Goal: Task Accomplishment & Management: Manage account settings

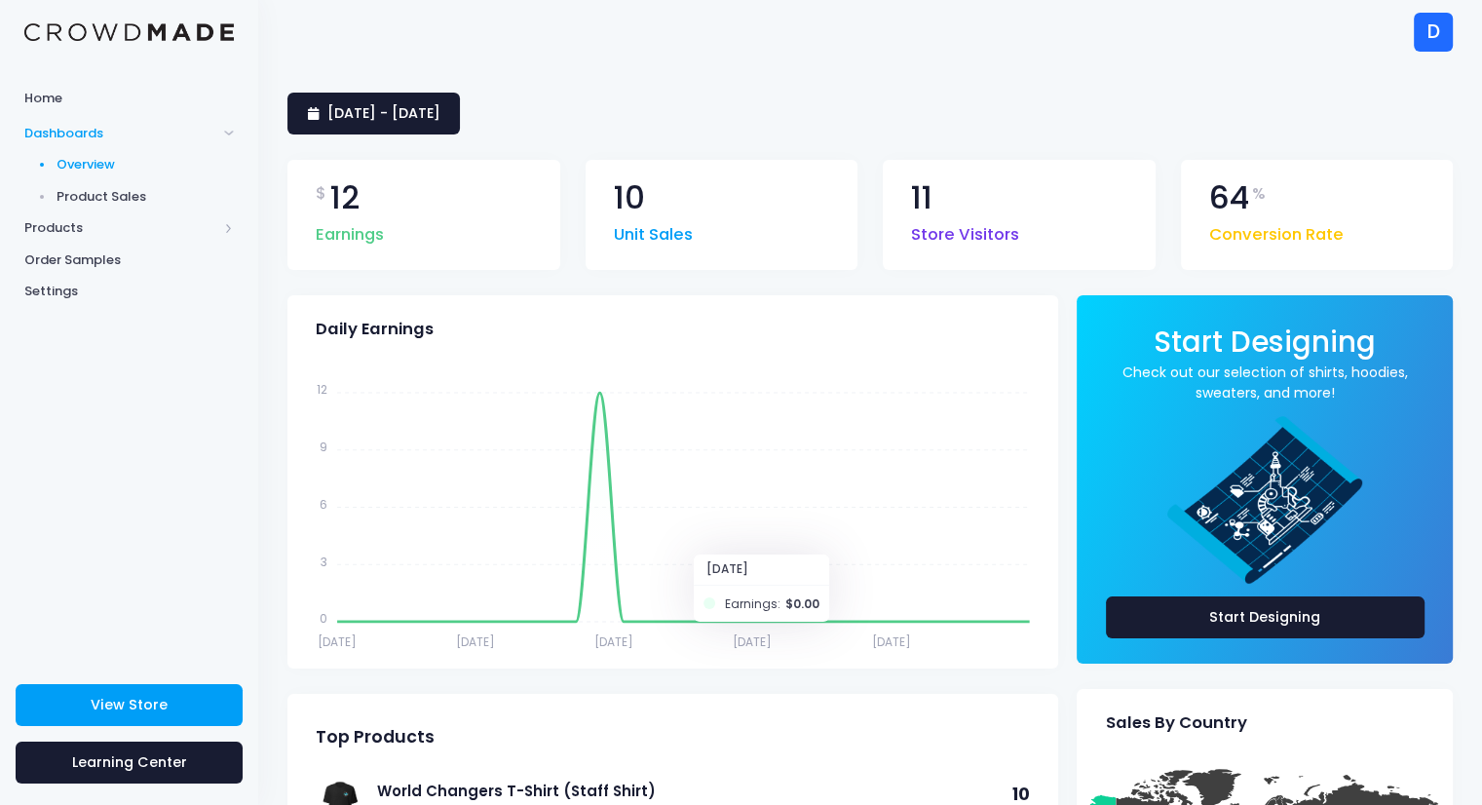
click at [1422, 40] on div "D" at bounding box center [1433, 32] width 39 height 39
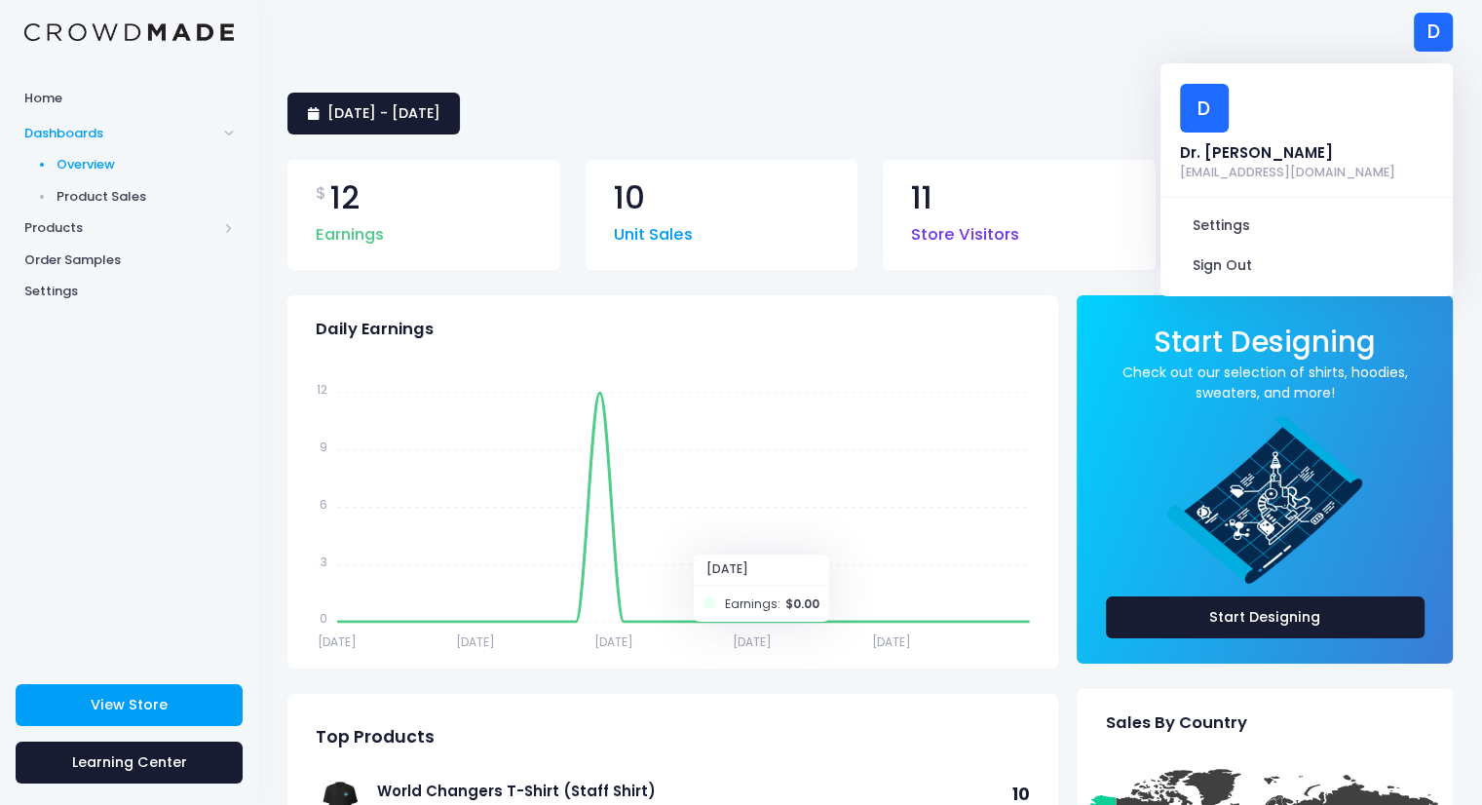
click at [86, 200] on span "Product Sales" at bounding box center [146, 196] width 178 height 19
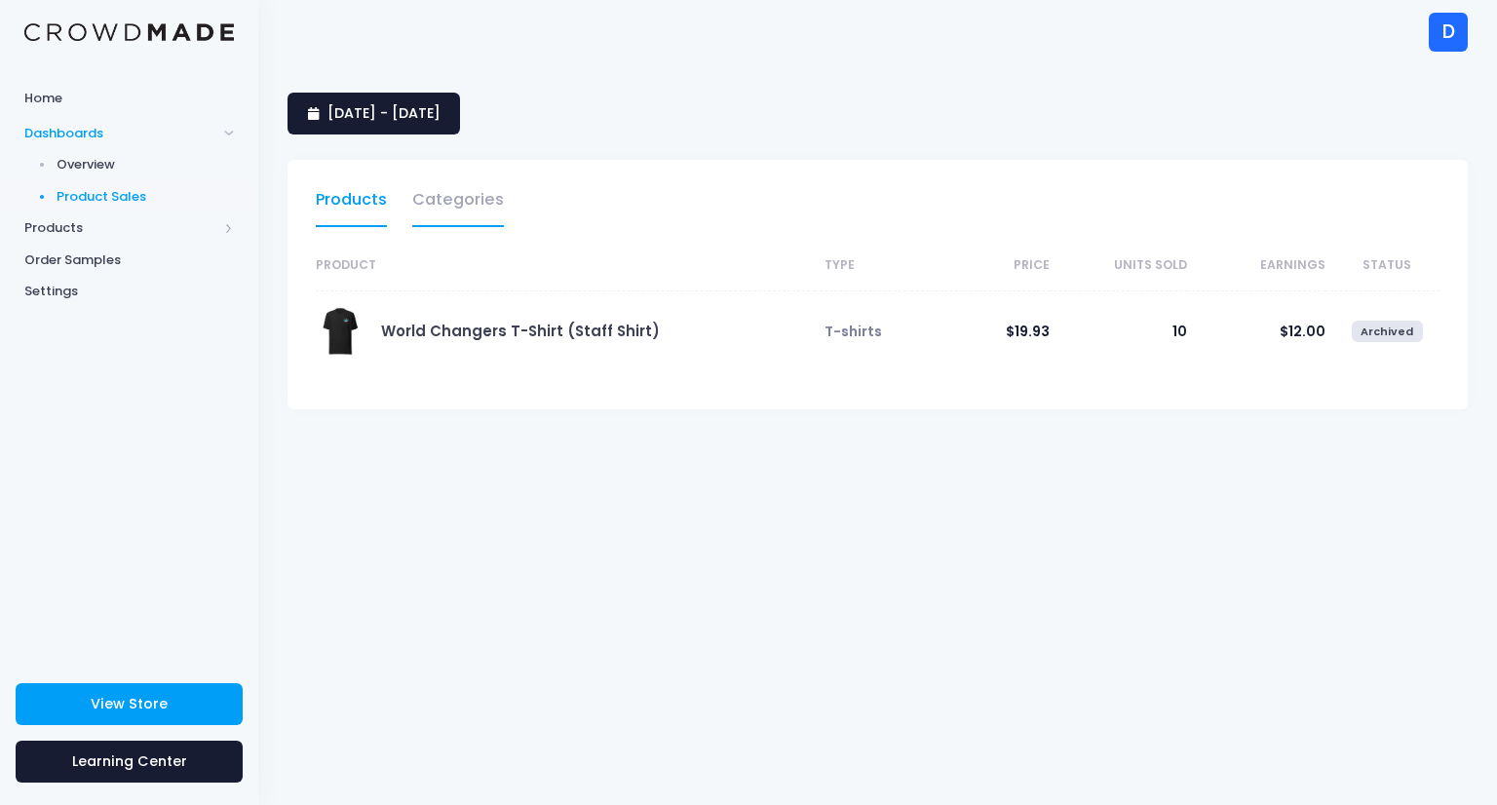
select select "25"
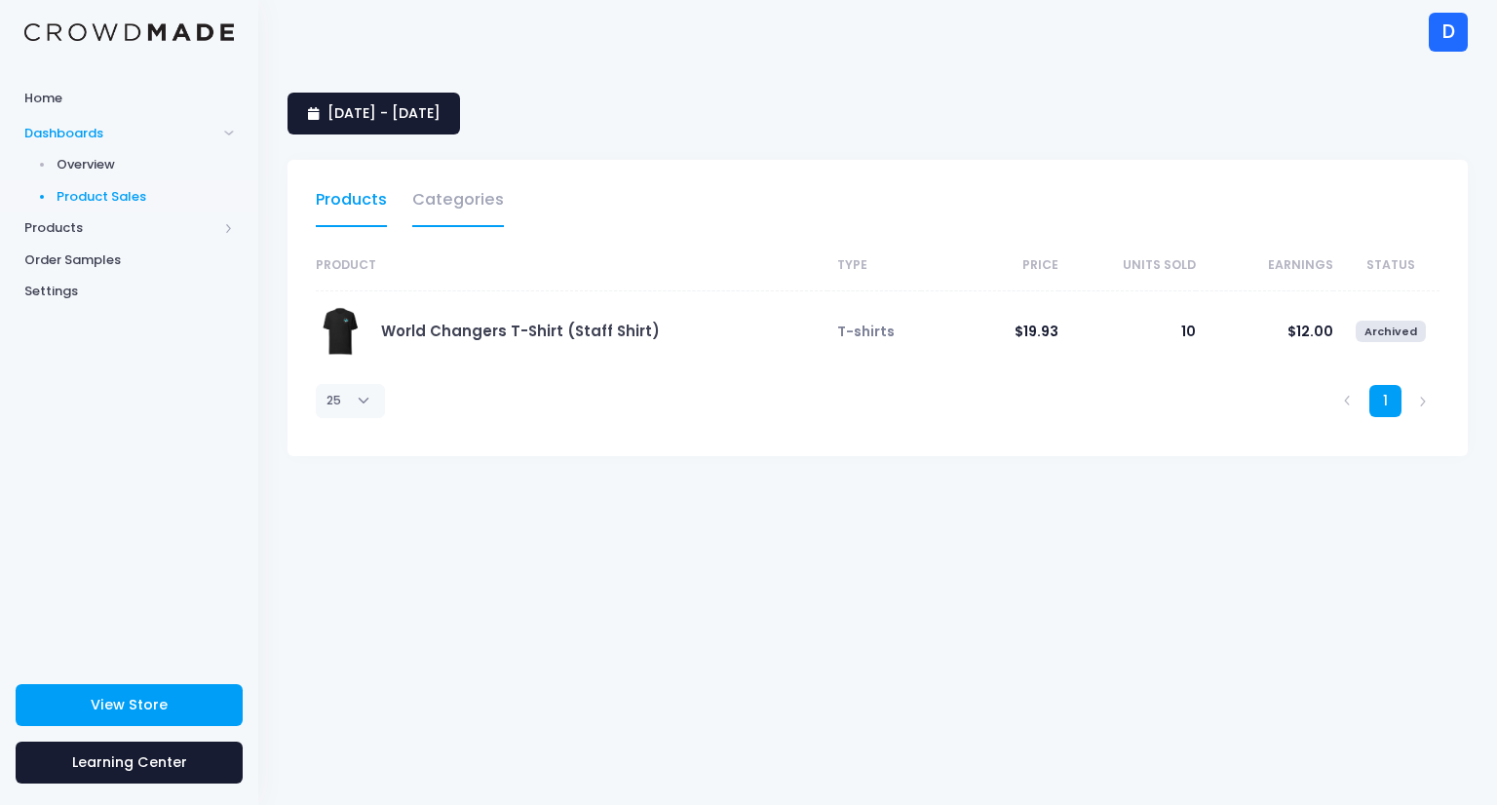
click at [457, 204] on link "Categories" at bounding box center [458, 204] width 92 height 45
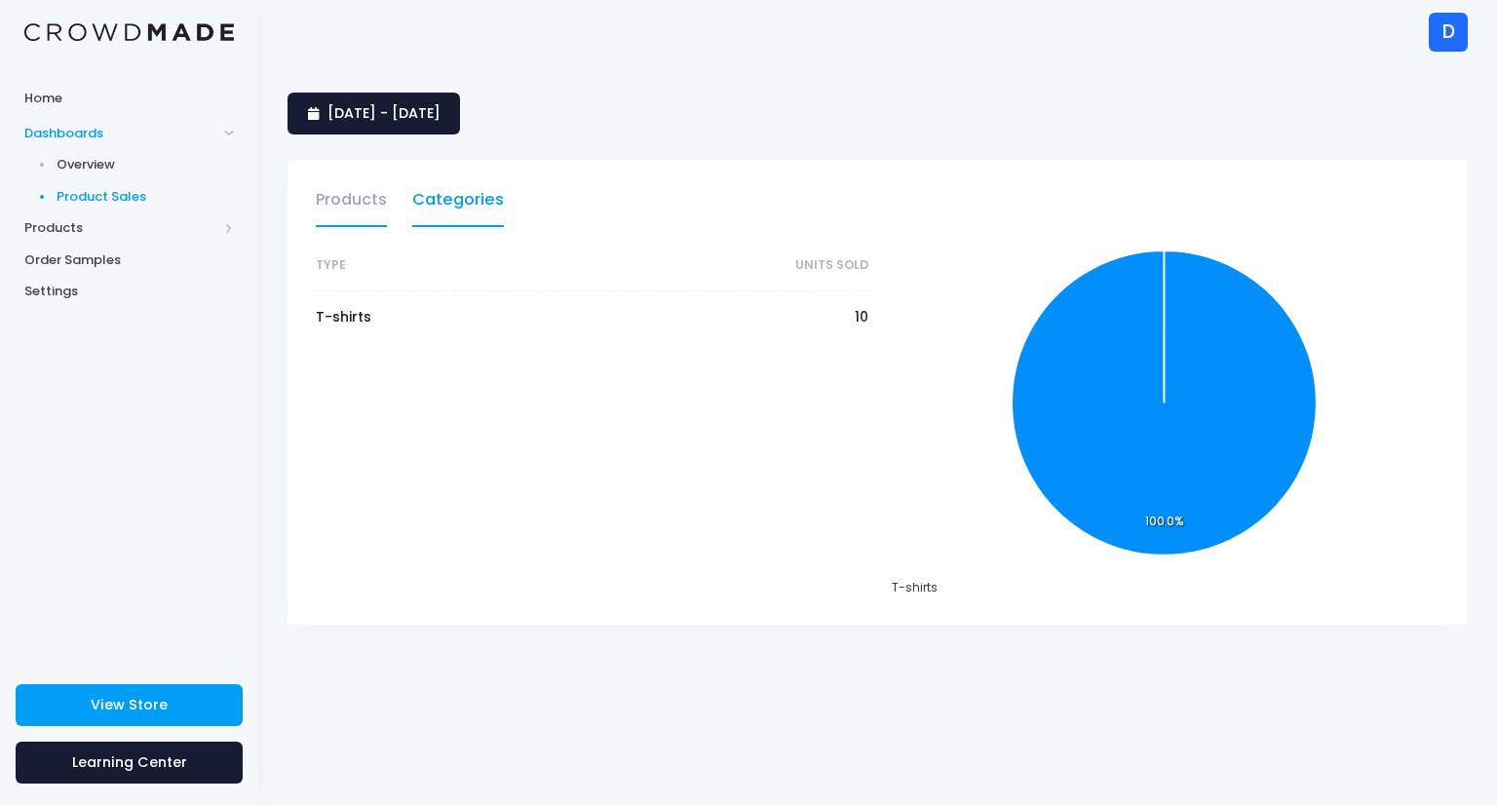
click at [369, 200] on link "Products" at bounding box center [351, 204] width 71 height 45
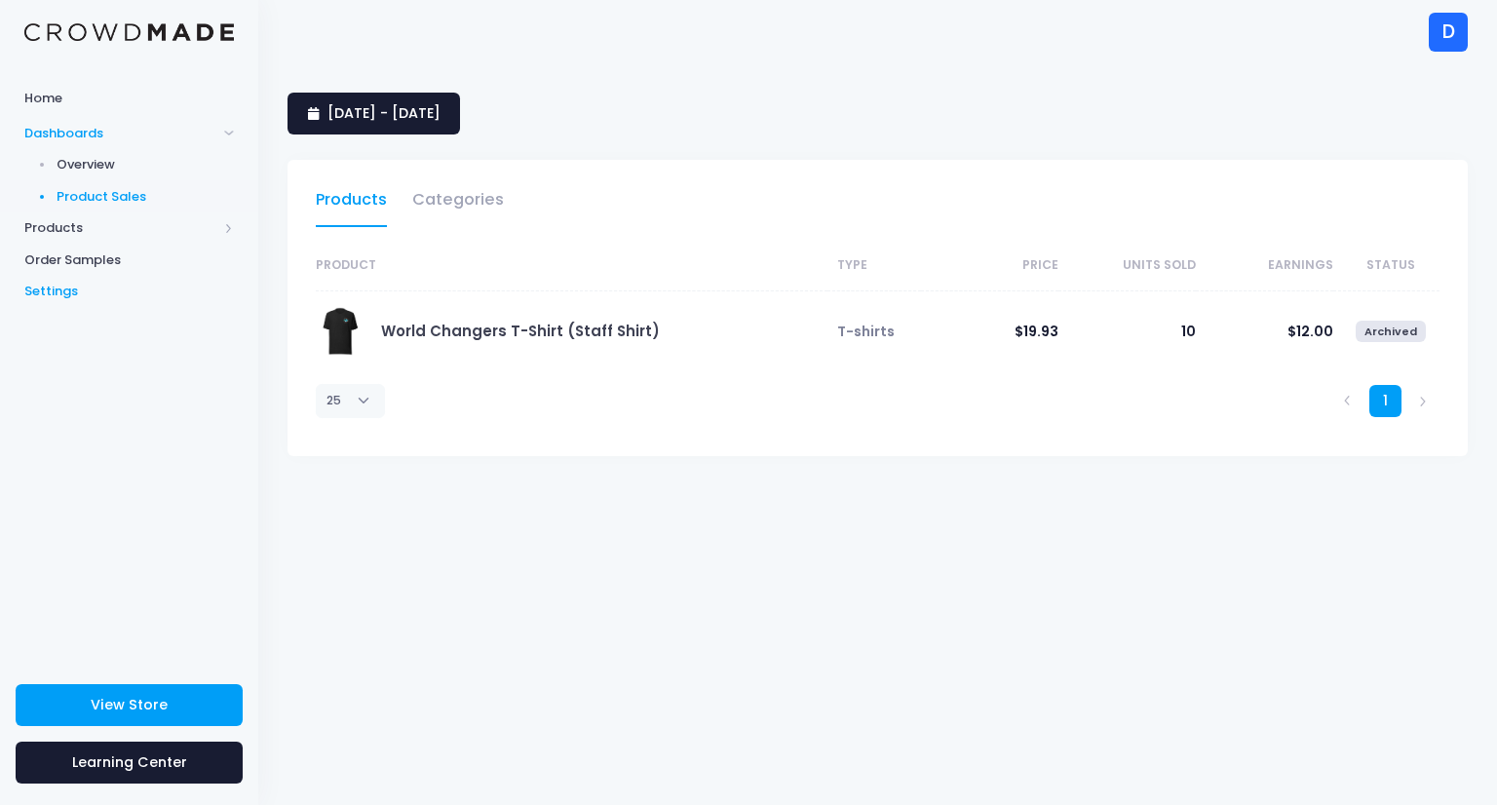
click at [50, 297] on span "Settings" at bounding box center [128, 291] width 209 height 19
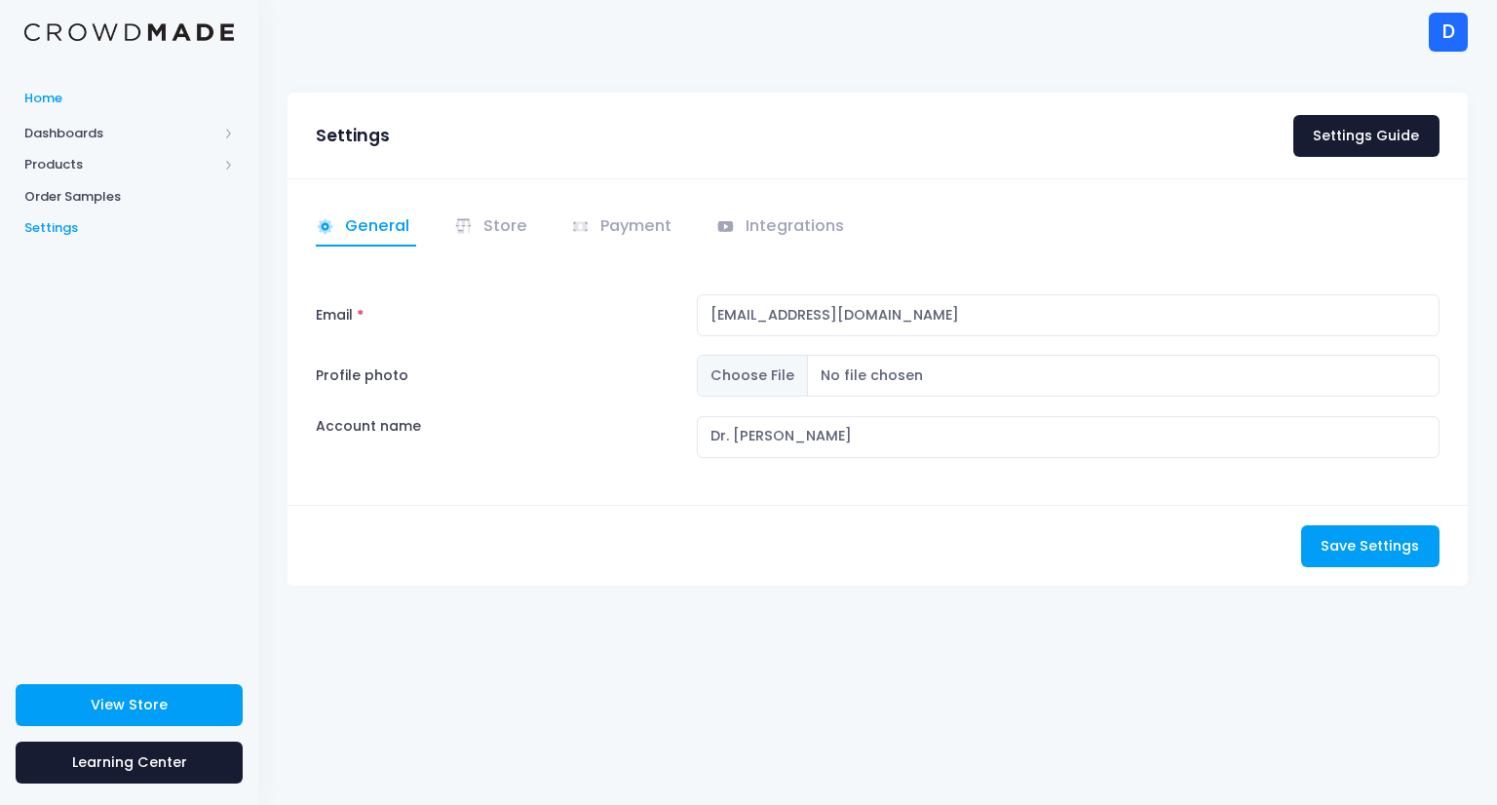
click at [33, 99] on span "Home" at bounding box center [128, 98] width 209 height 19
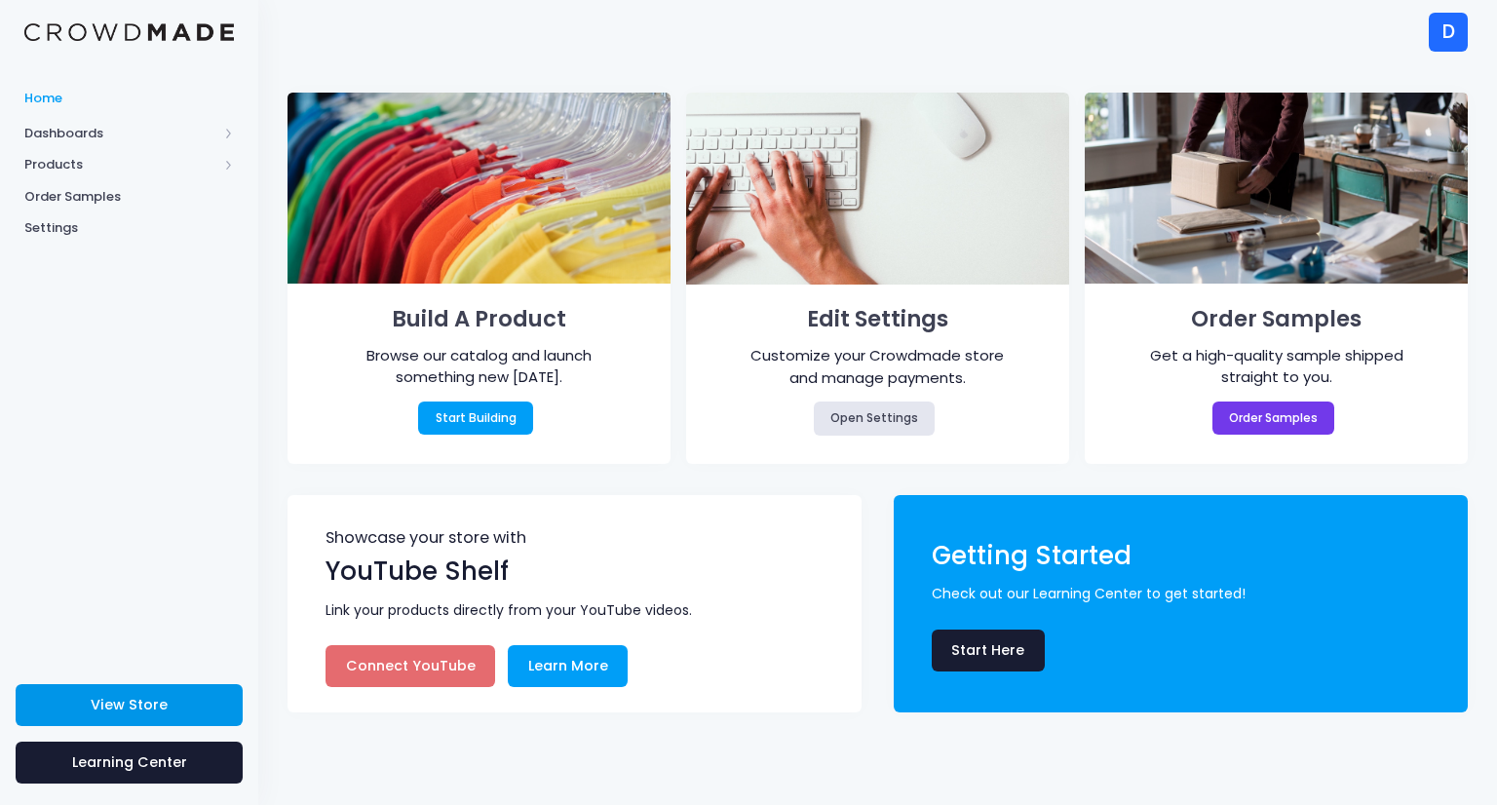
click at [117, 710] on span "View Store" at bounding box center [129, 704] width 77 height 19
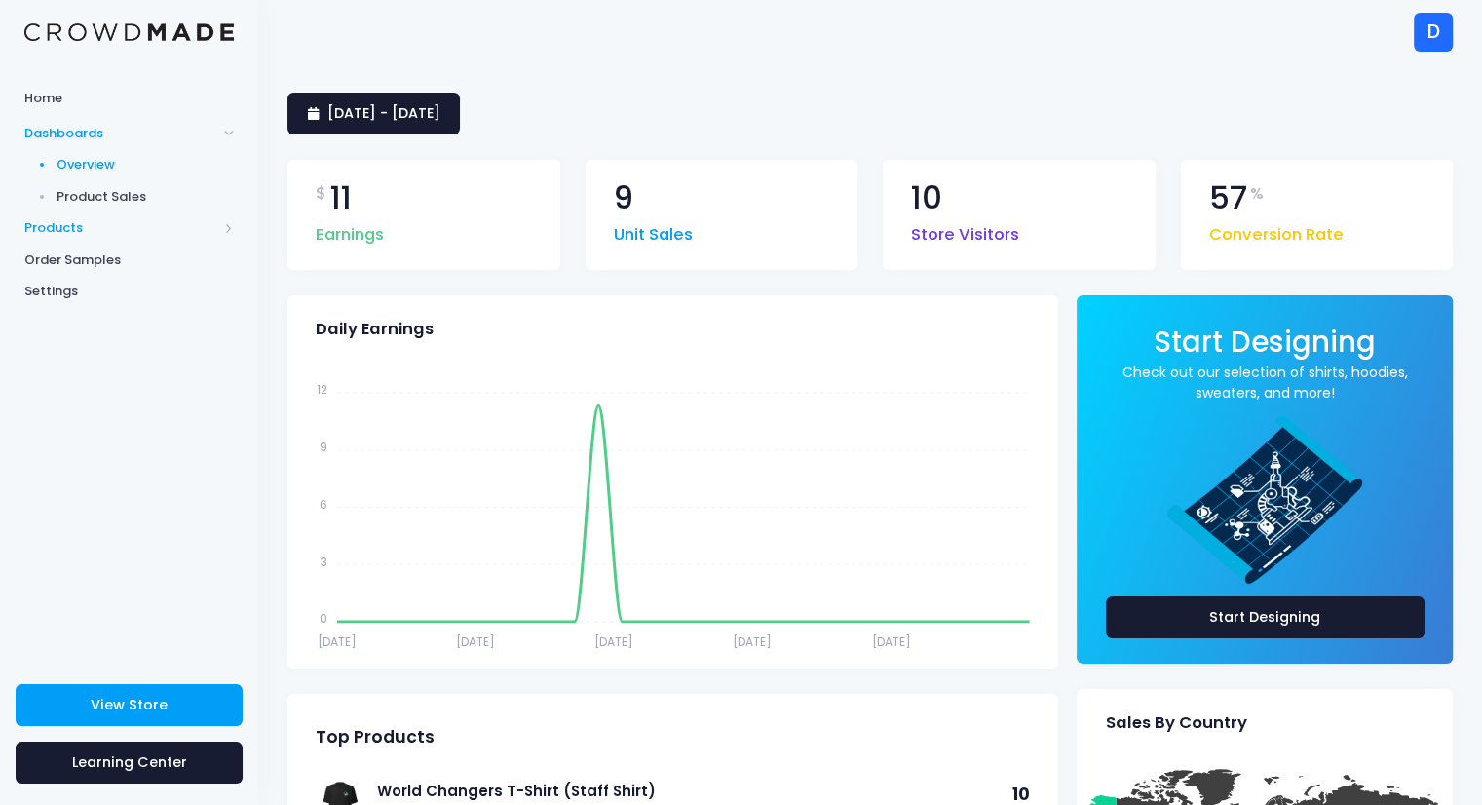
click at [79, 223] on span "Products" at bounding box center [120, 227] width 193 height 19
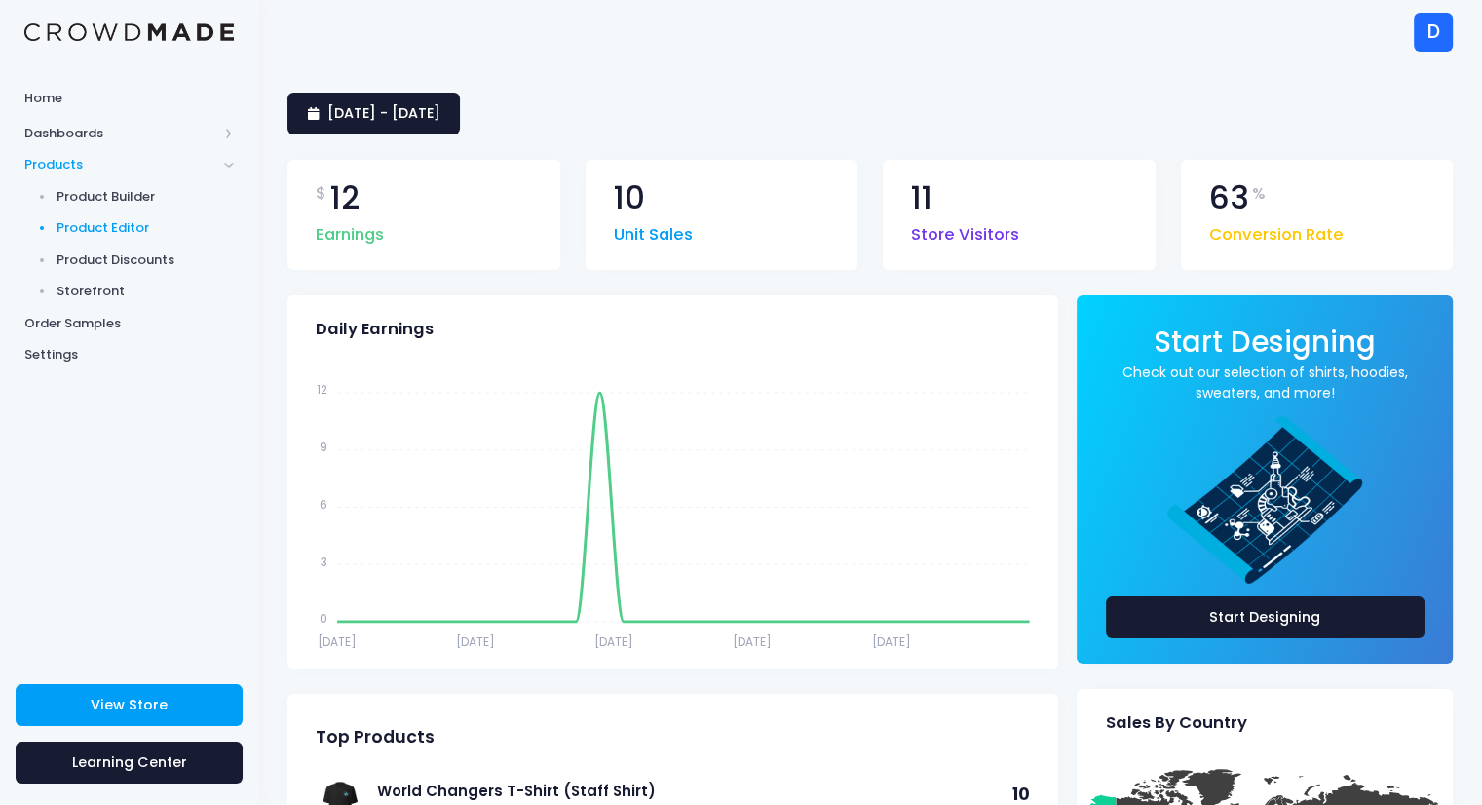
click at [107, 227] on span "Product Editor" at bounding box center [146, 227] width 178 height 19
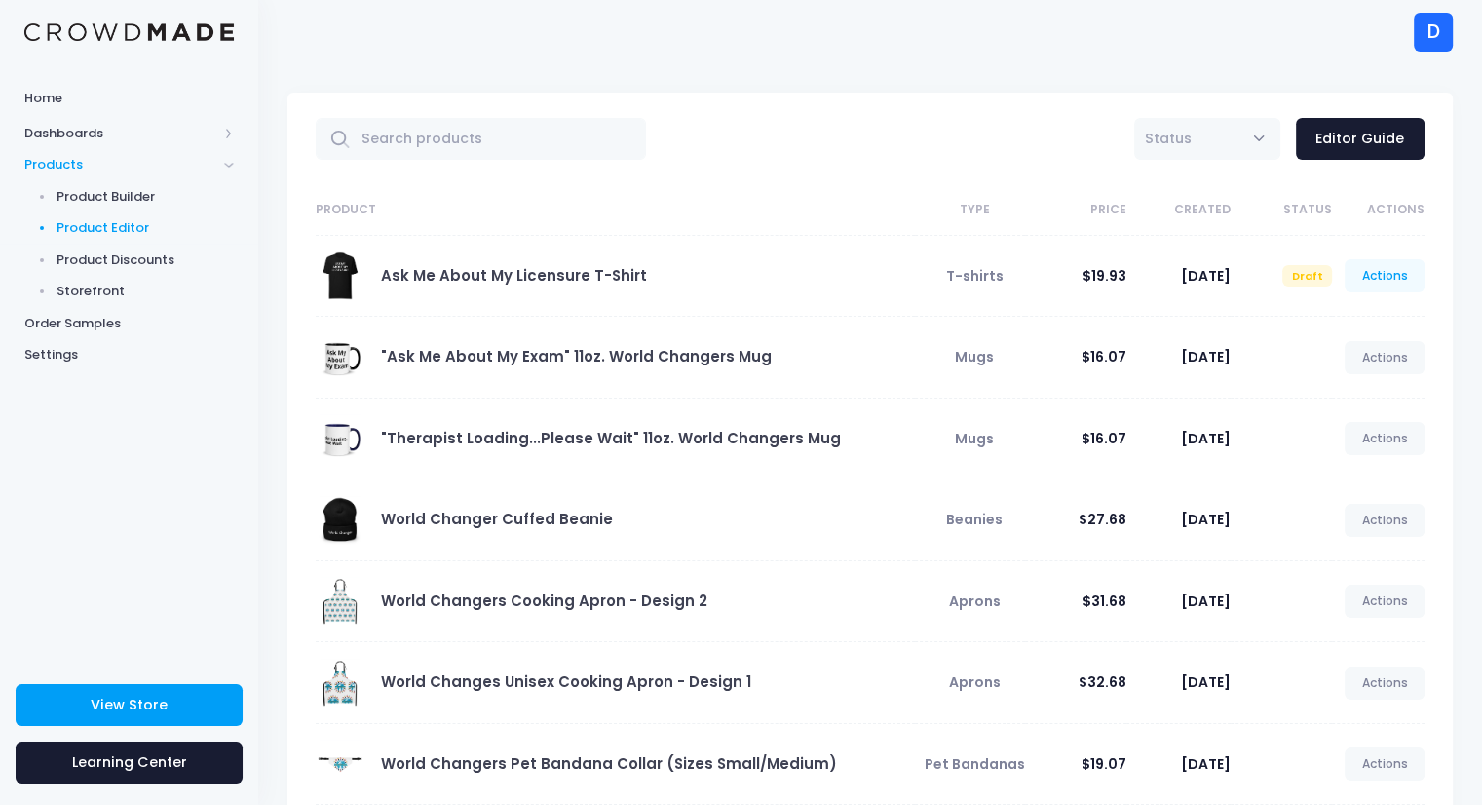
click at [1393, 266] on link "Actions" at bounding box center [1385, 275] width 80 height 33
click at [1343, 384] on link "Publish" at bounding box center [1363, 390] width 103 height 34
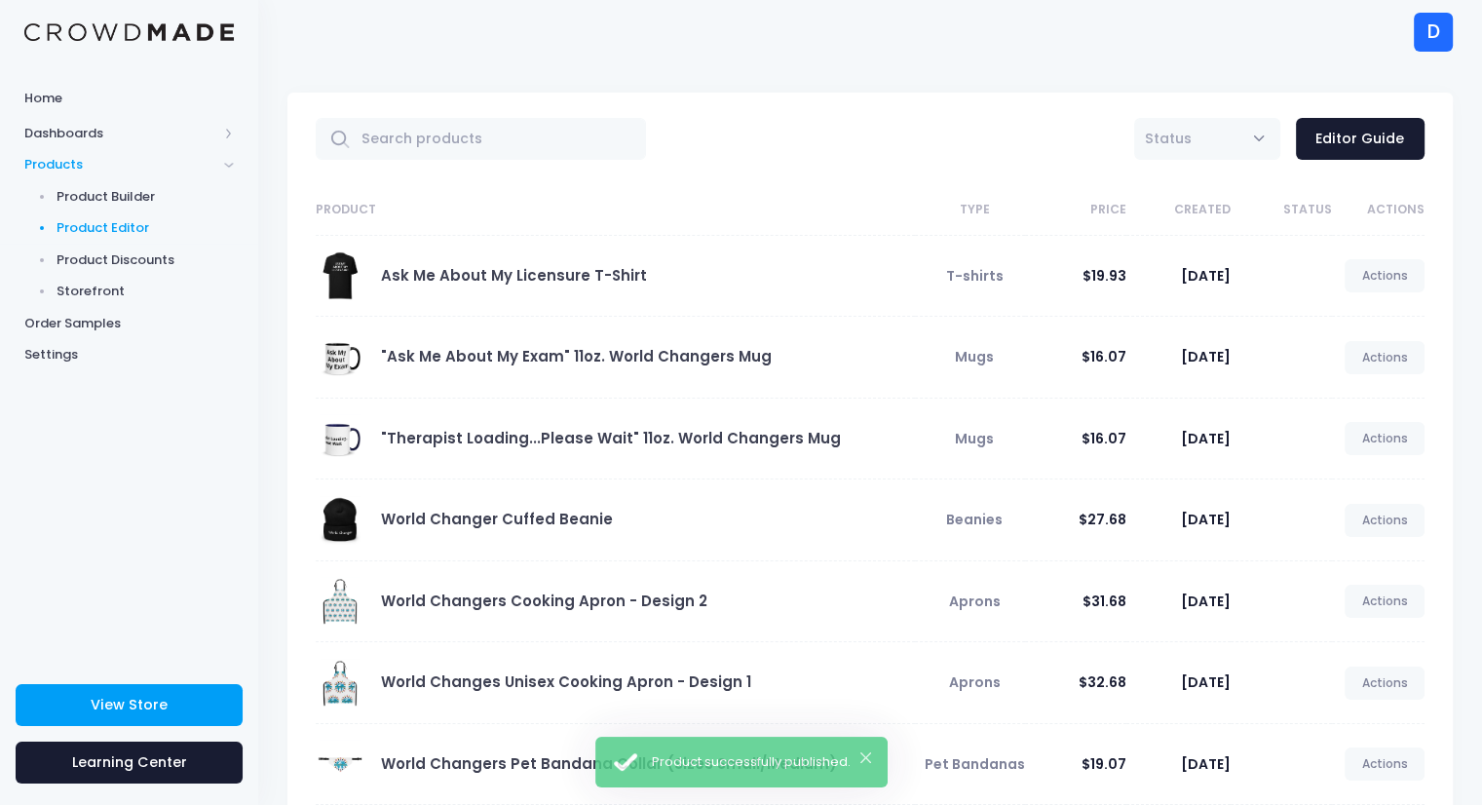
scroll to position [355, 0]
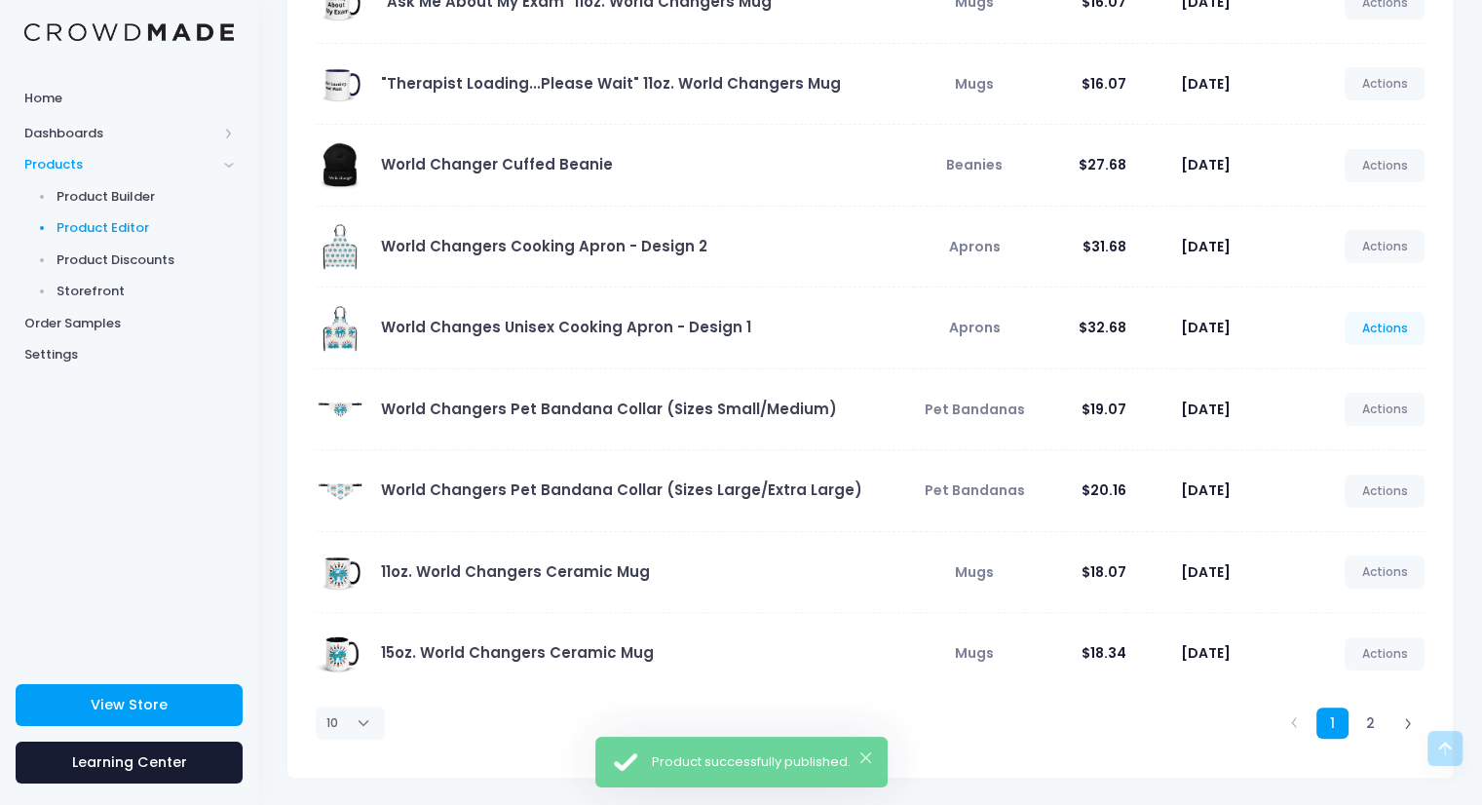
click at [1379, 325] on link "Actions" at bounding box center [1385, 328] width 80 height 33
click at [1342, 438] on link "Unpublish" at bounding box center [1363, 442] width 103 height 34
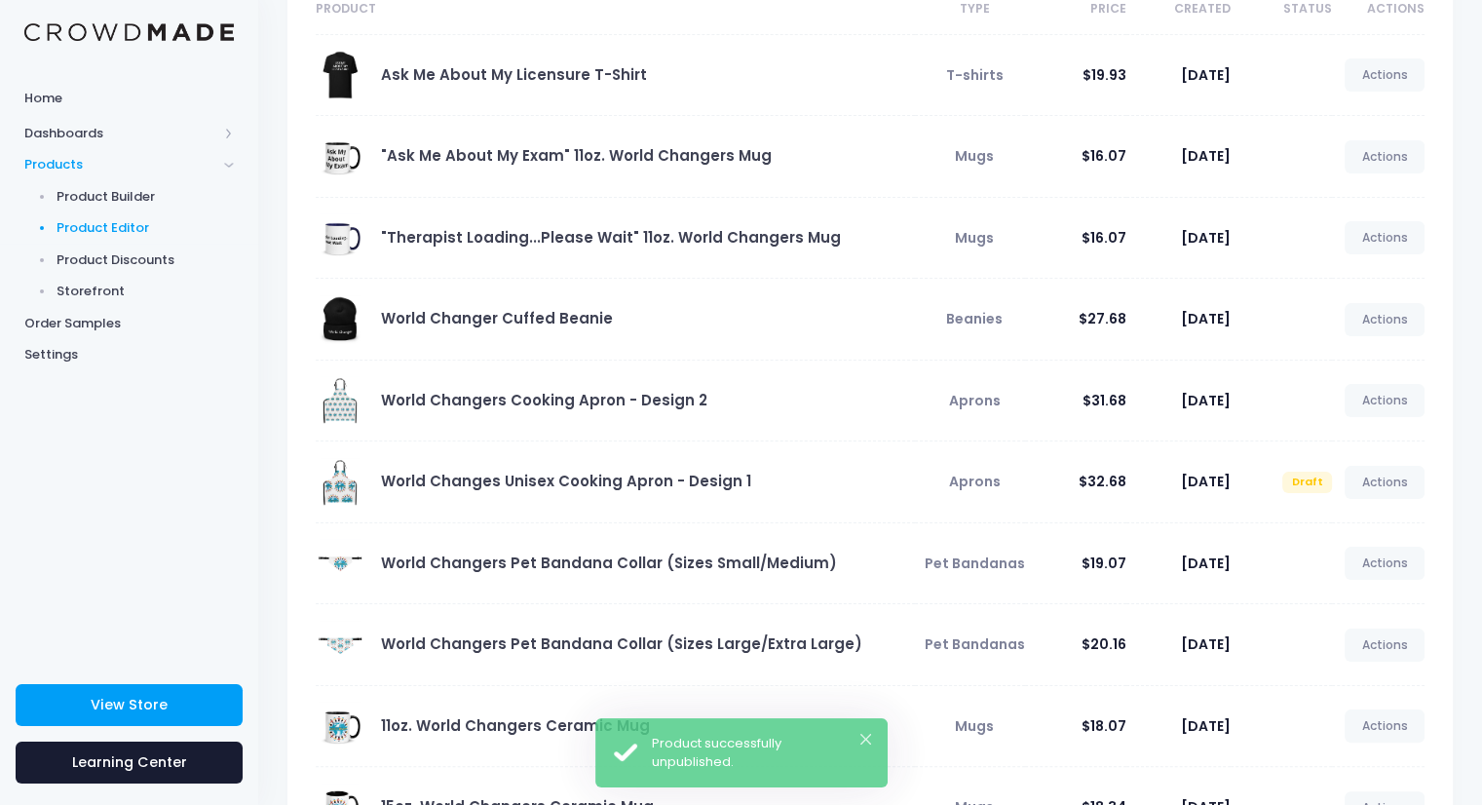
scroll to position [355, 0]
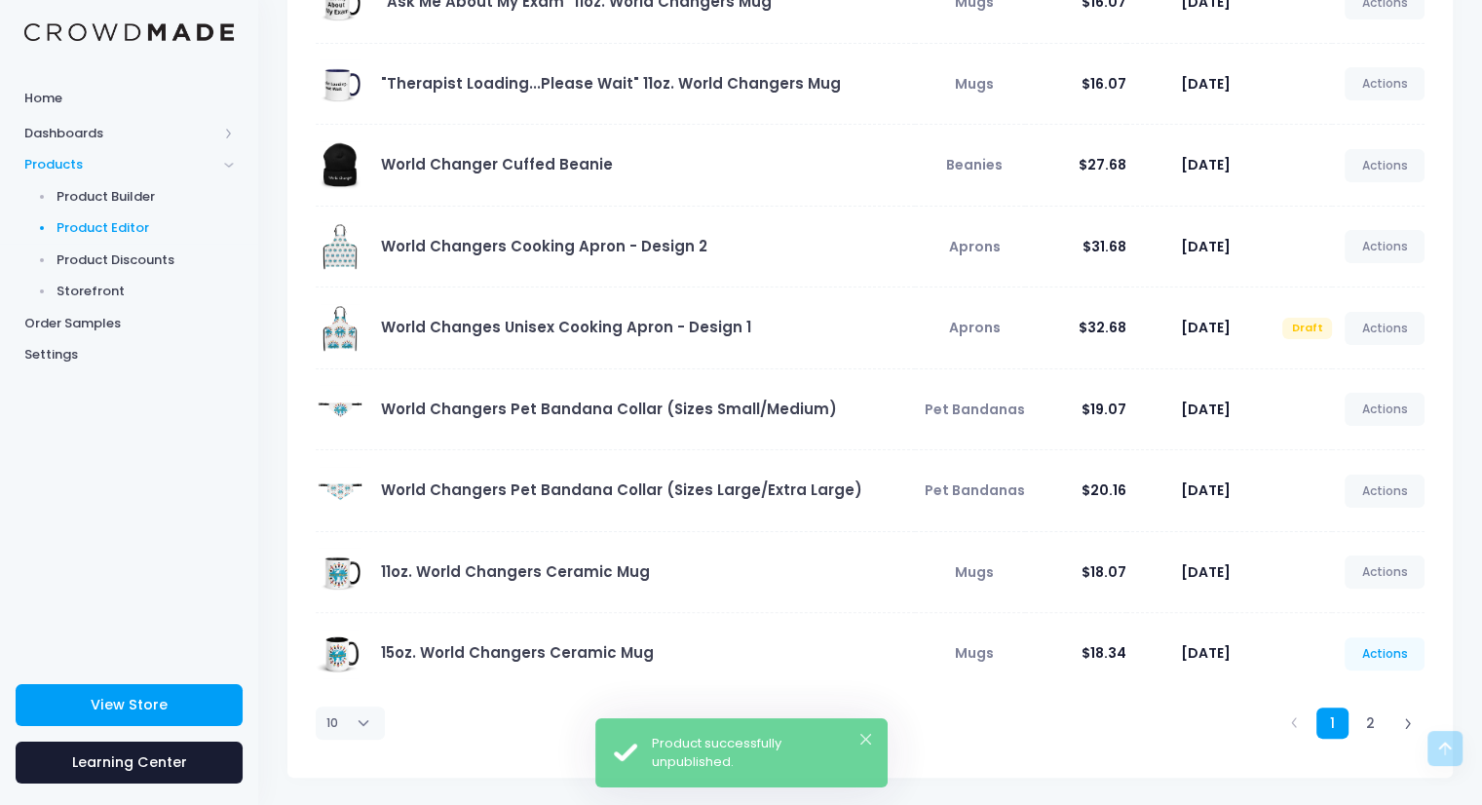
click at [1382, 652] on link "Actions" at bounding box center [1385, 653] width 80 height 33
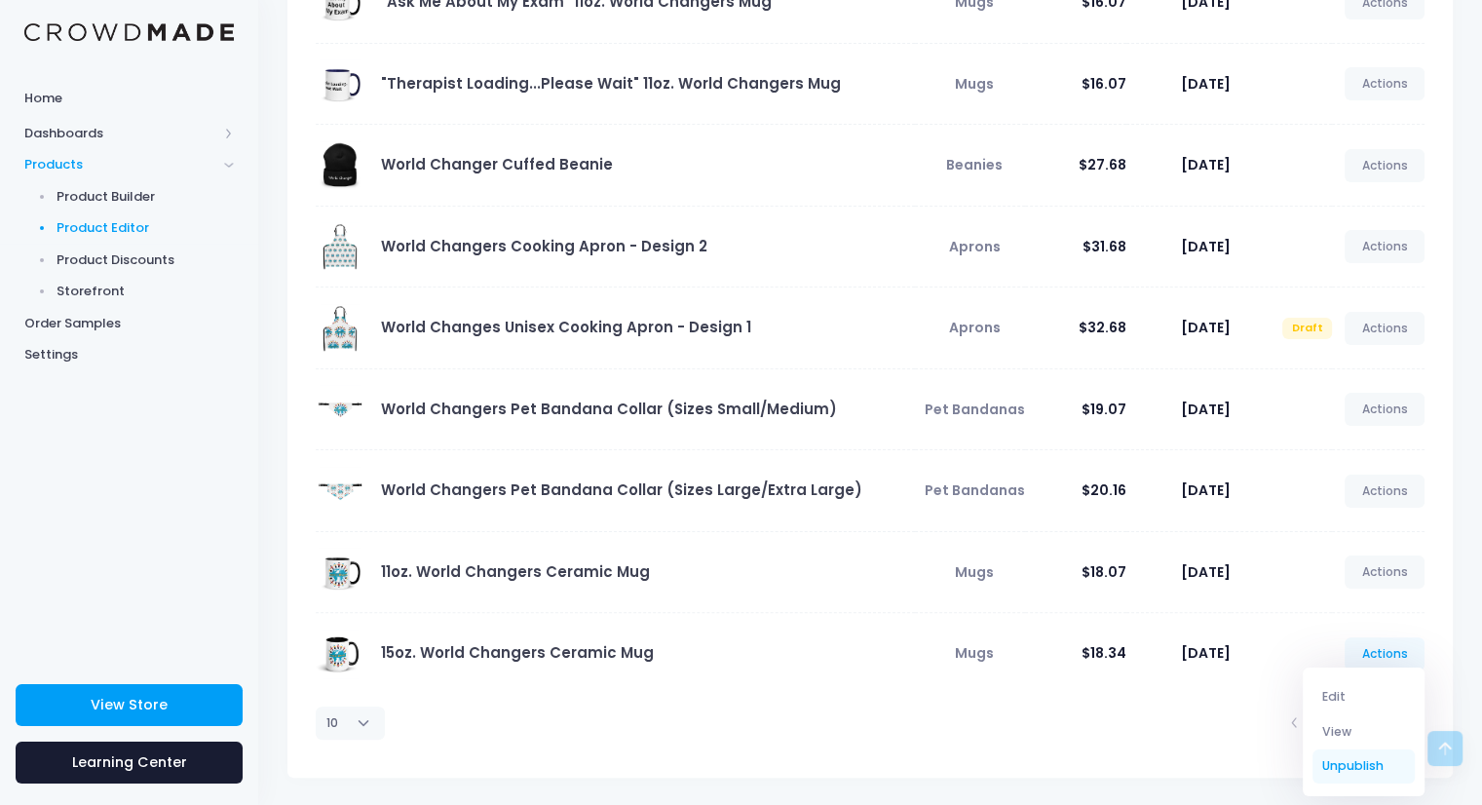
click at [1341, 764] on link "Unpublish" at bounding box center [1363, 766] width 103 height 34
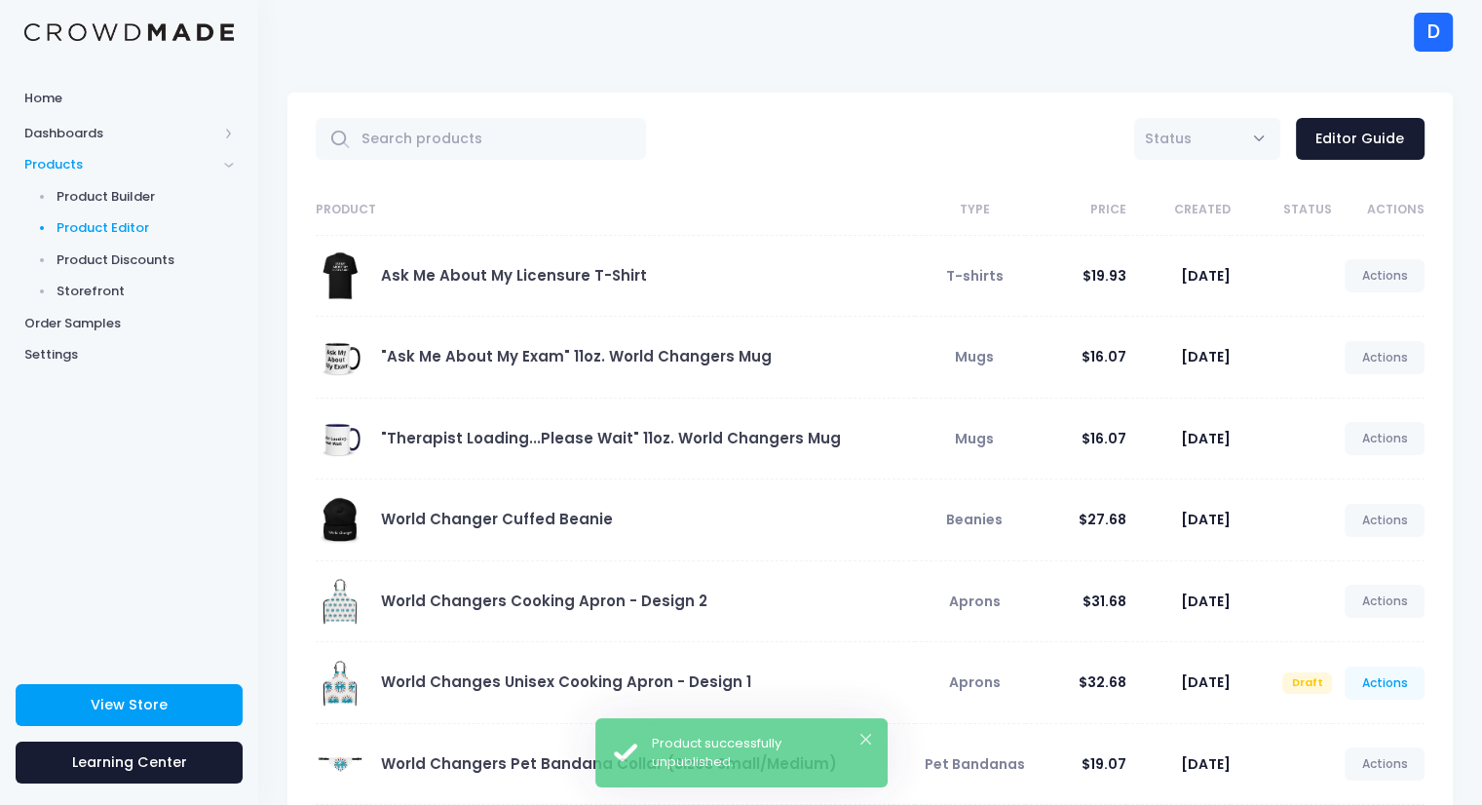
scroll to position [355, 0]
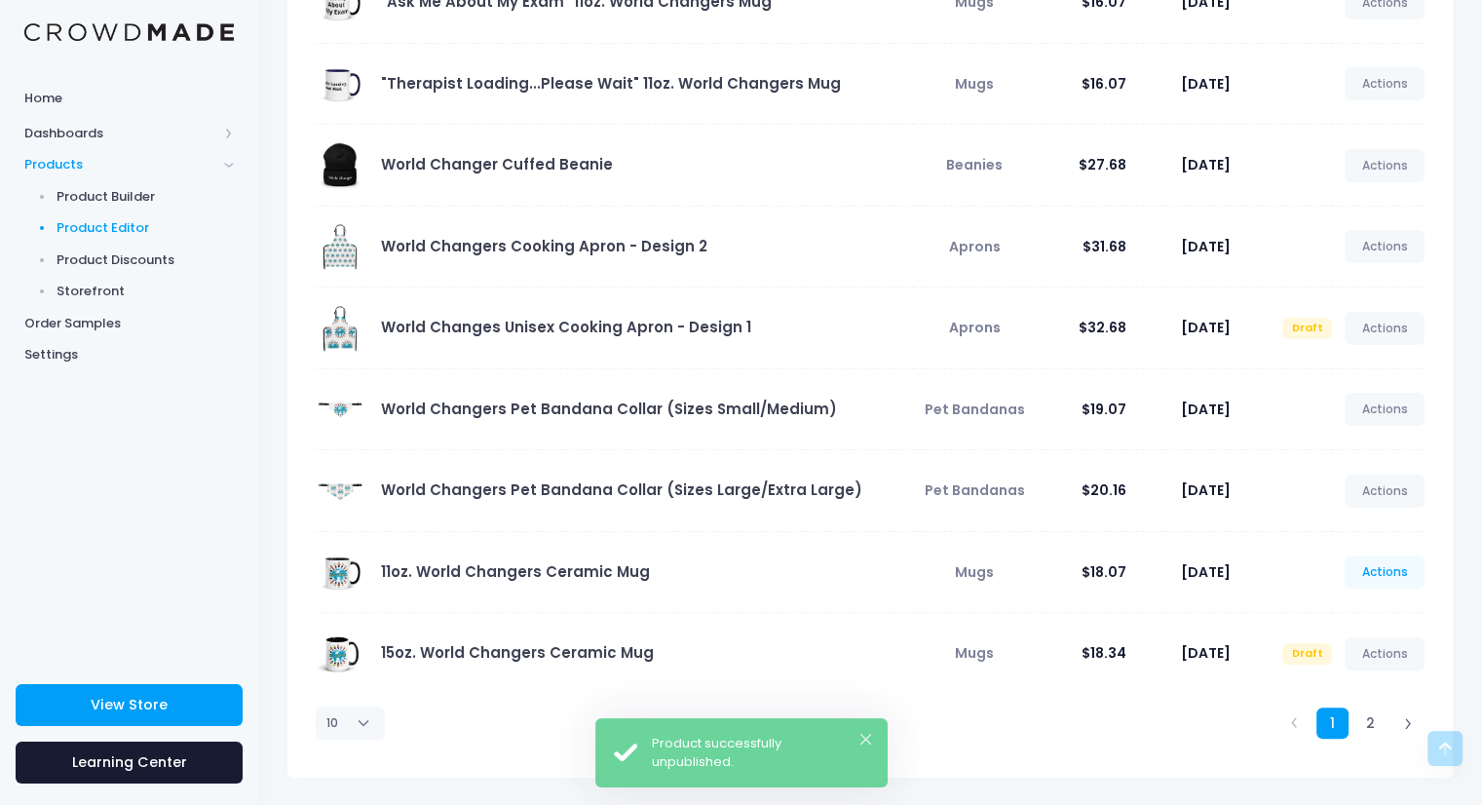
click at [1379, 571] on link "Actions" at bounding box center [1385, 571] width 80 height 33
click at [1341, 687] on link "Unpublish" at bounding box center [1363, 685] width 103 height 34
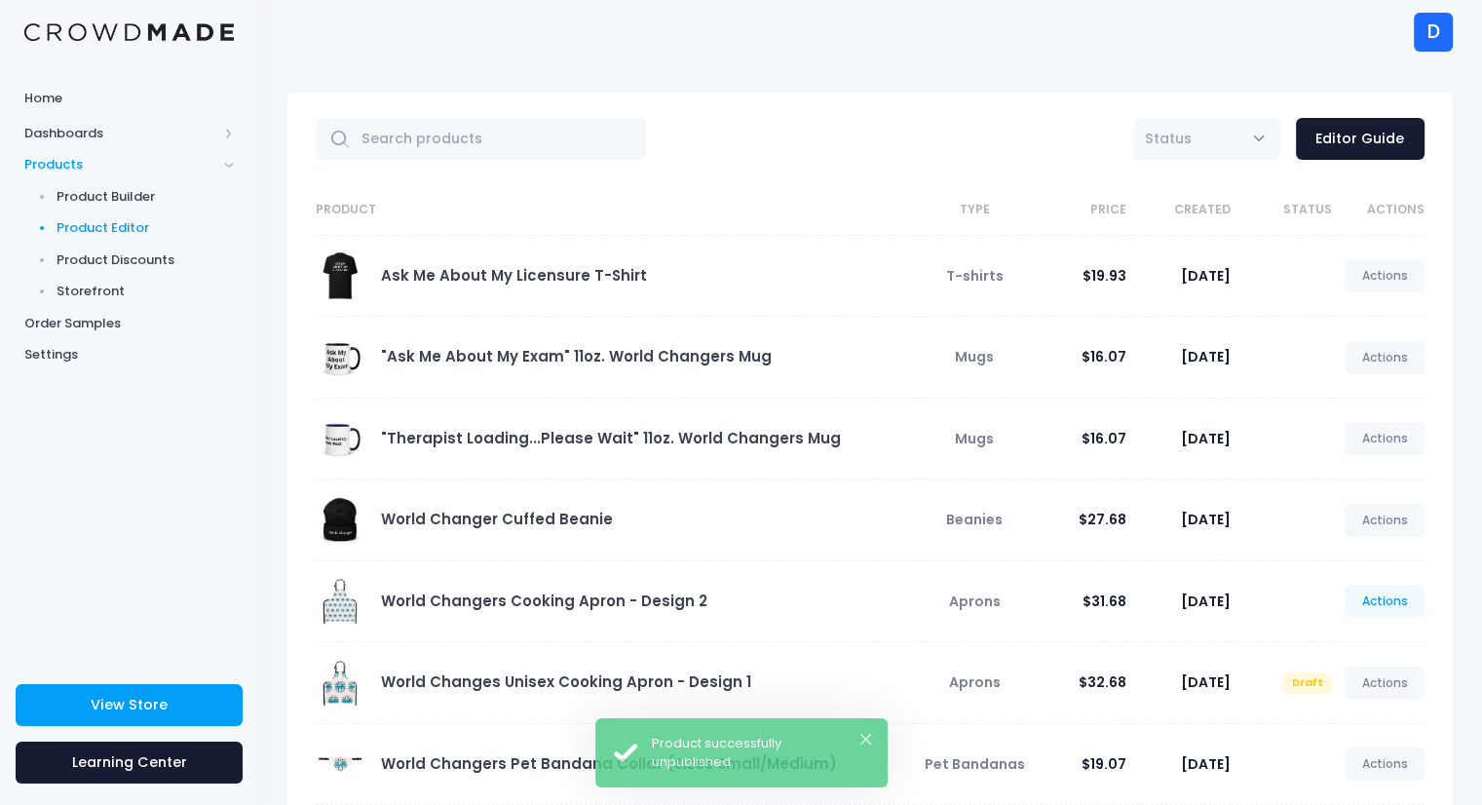
scroll to position [355, 0]
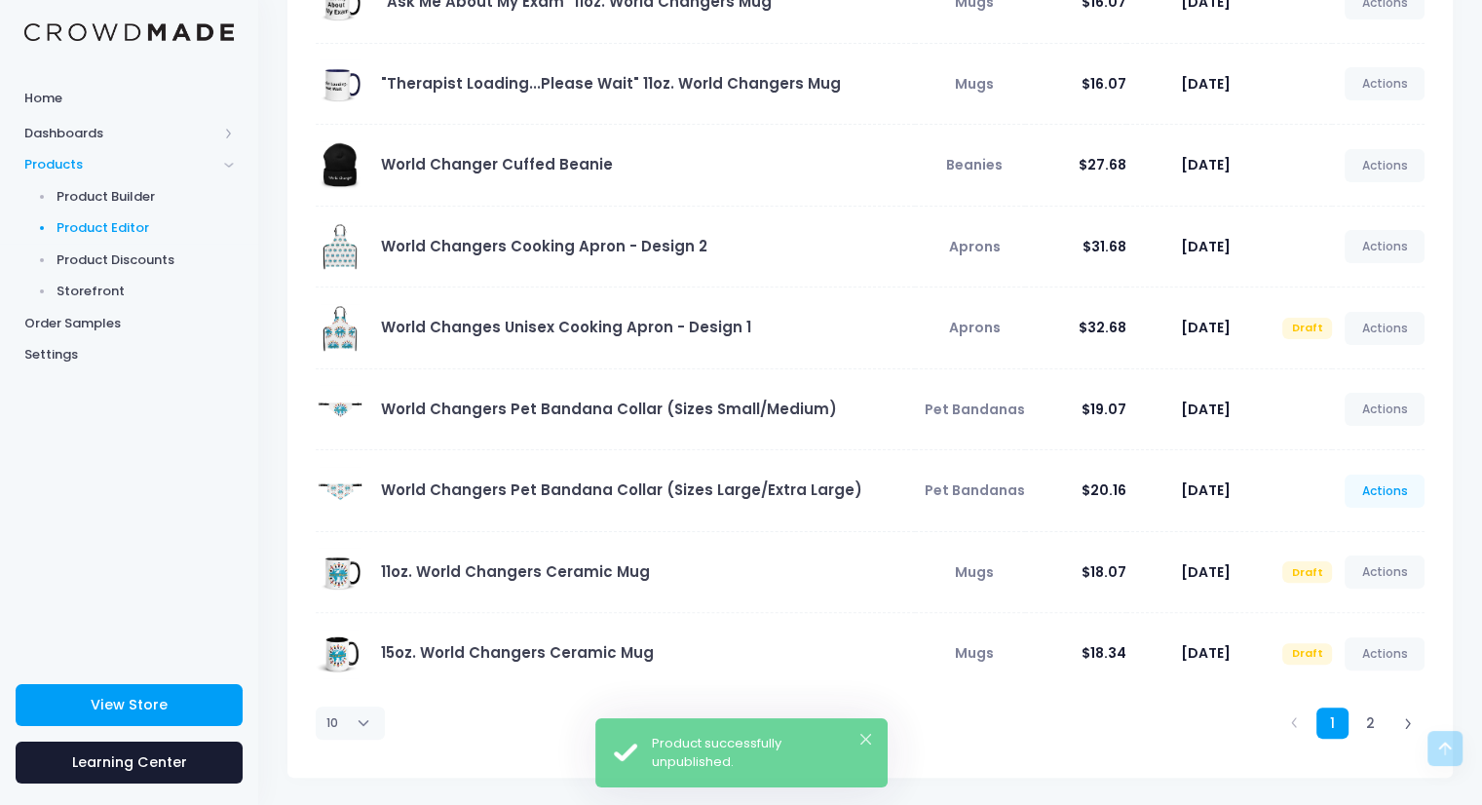
click at [1378, 488] on link "Actions" at bounding box center [1385, 491] width 80 height 33
click at [1354, 613] on link "Unpublish" at bounding box center [1363, 605] width 103 height 34
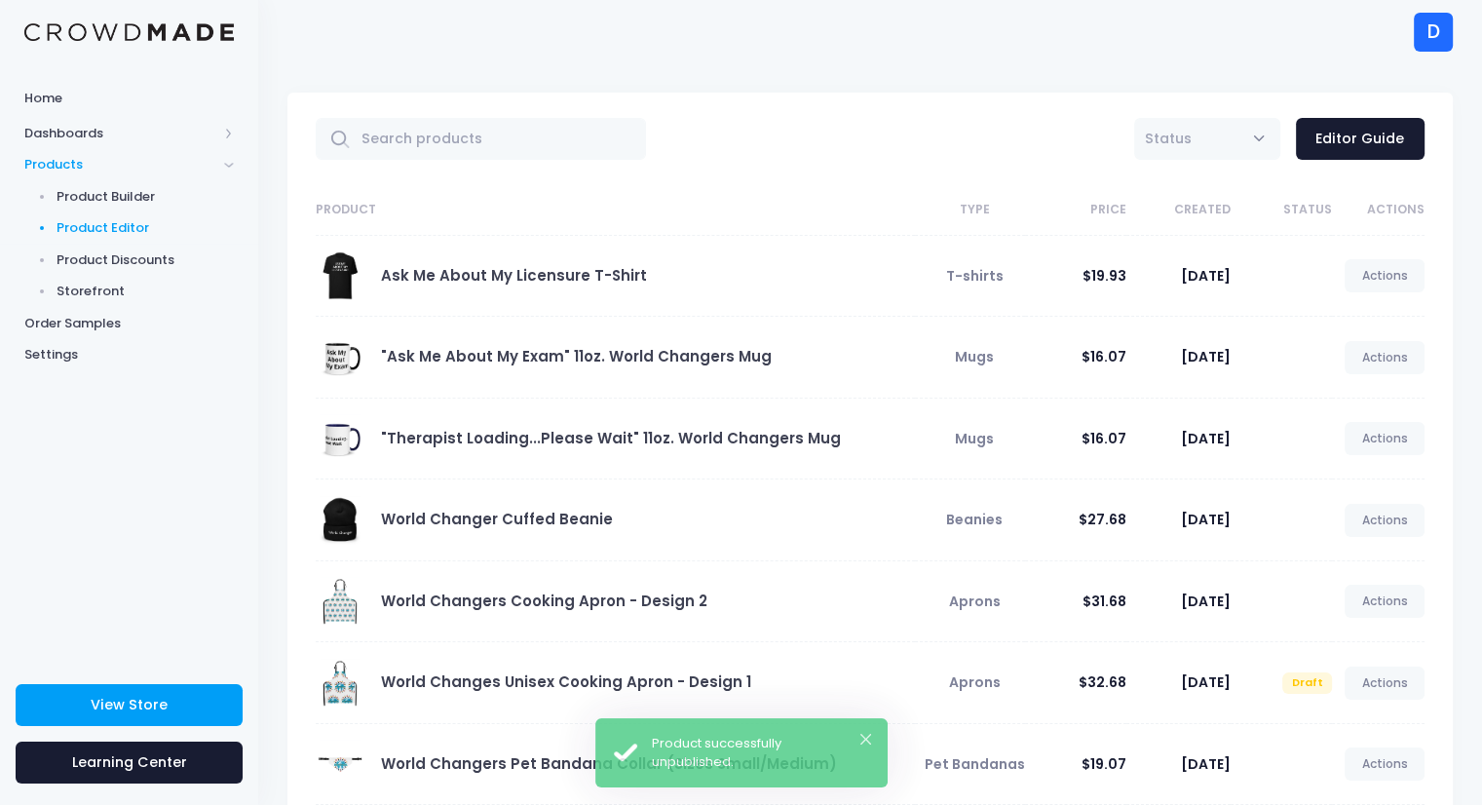
scroll to position [355, 0]
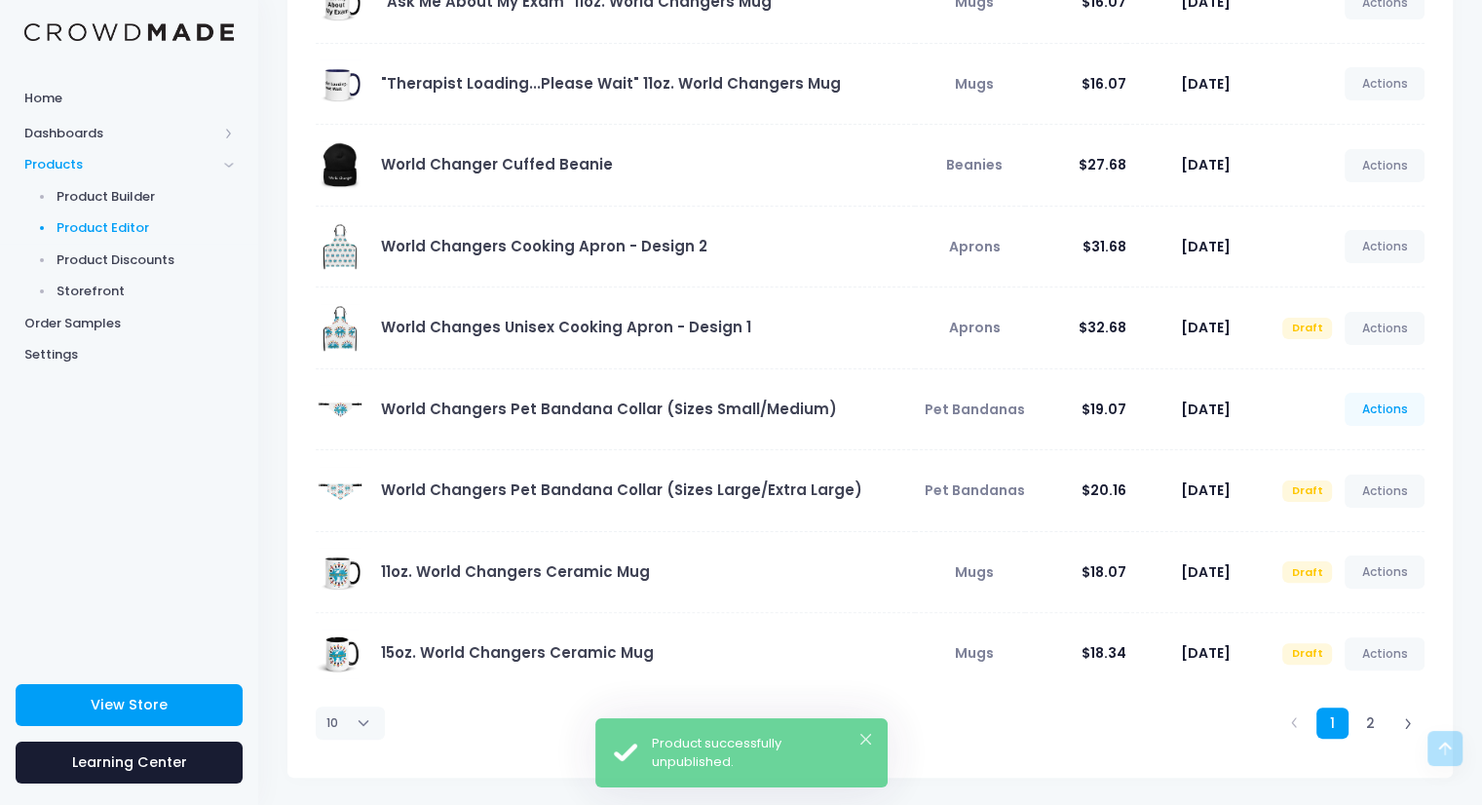
click at [1377, 409] on link "Actions" at bounding box center [1385, 409] width 80 height 33
click at [1345, 519] on link "Unpublish" at bounding box center [1363, 523] width 103 height 34
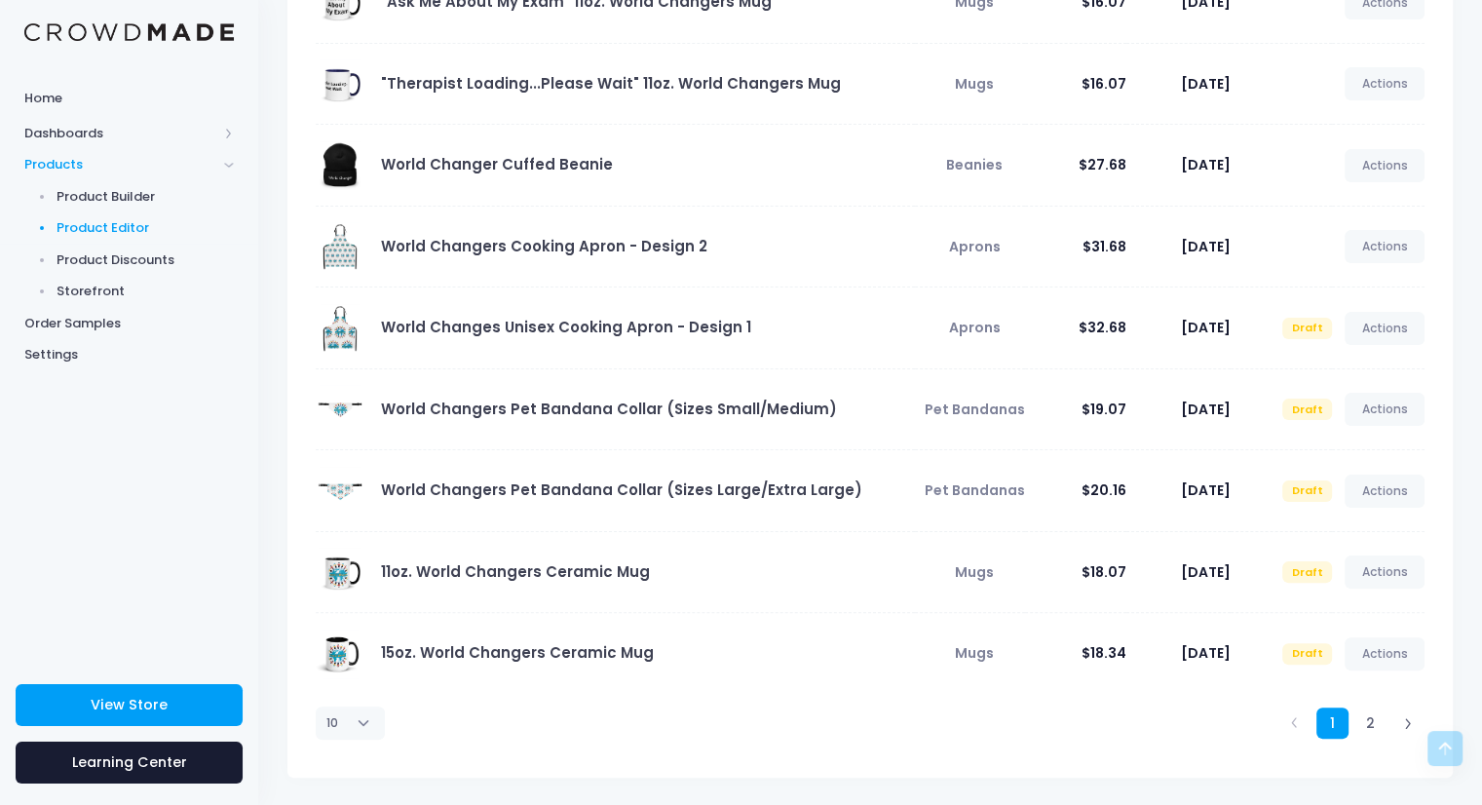
scroll to position [354, 0]
click at [1415, 722] on link at bounding box center [1408, 724] width 32 height 32
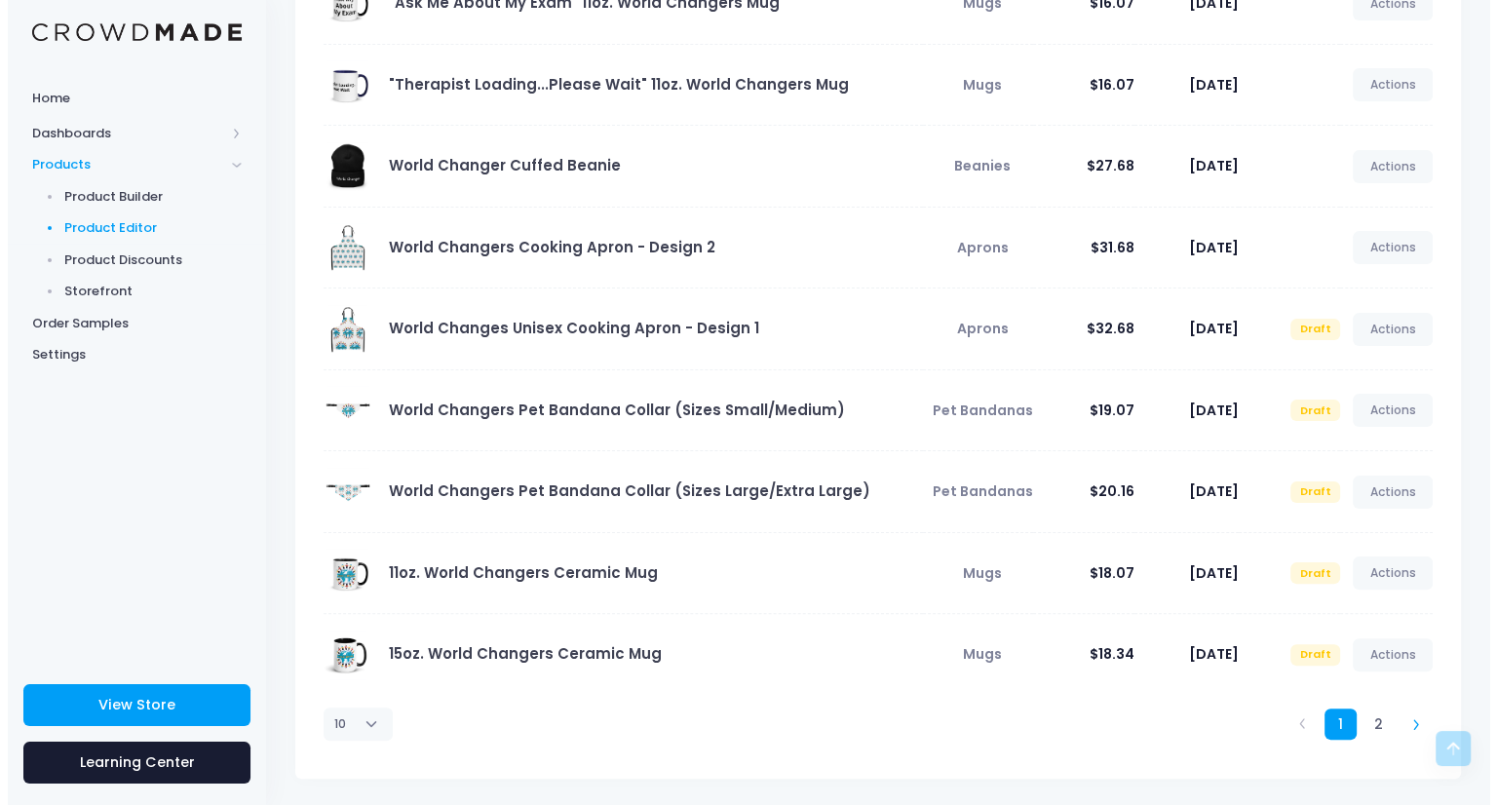
scroll to position [0, 0]
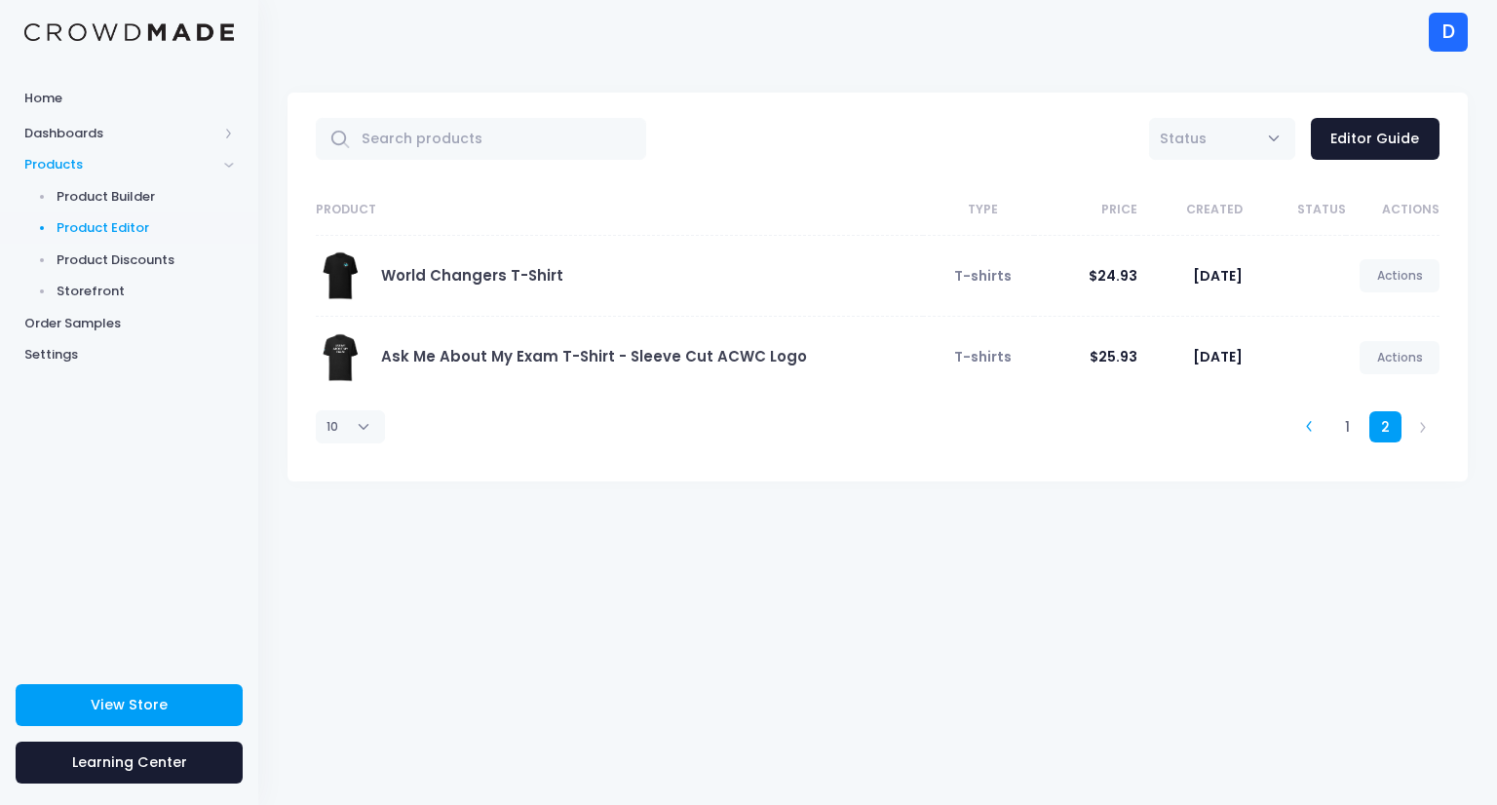
click at [1319, 436] on link at bounding box center [1309, 427] width 32 height 32
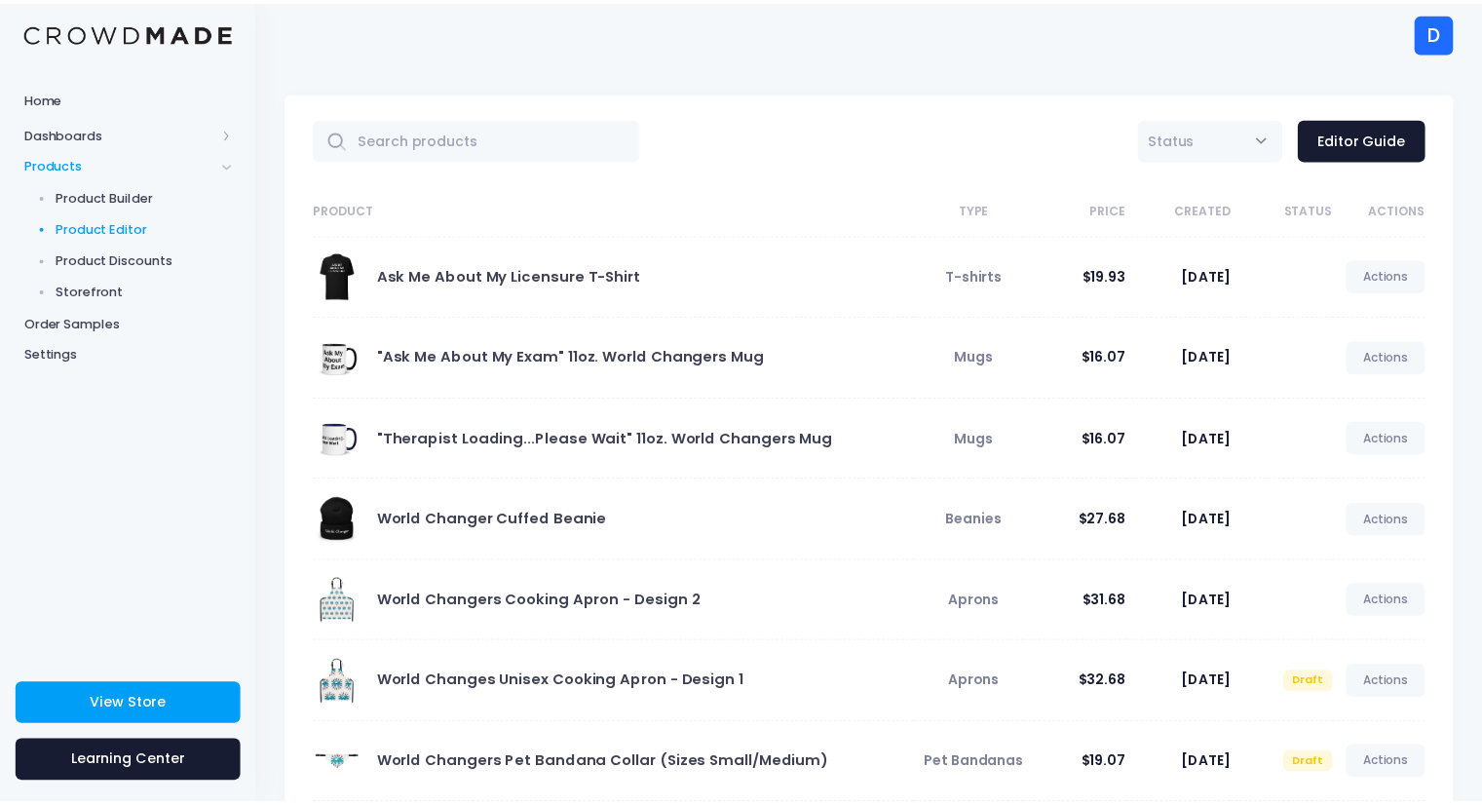
scroll to position [355, 0]
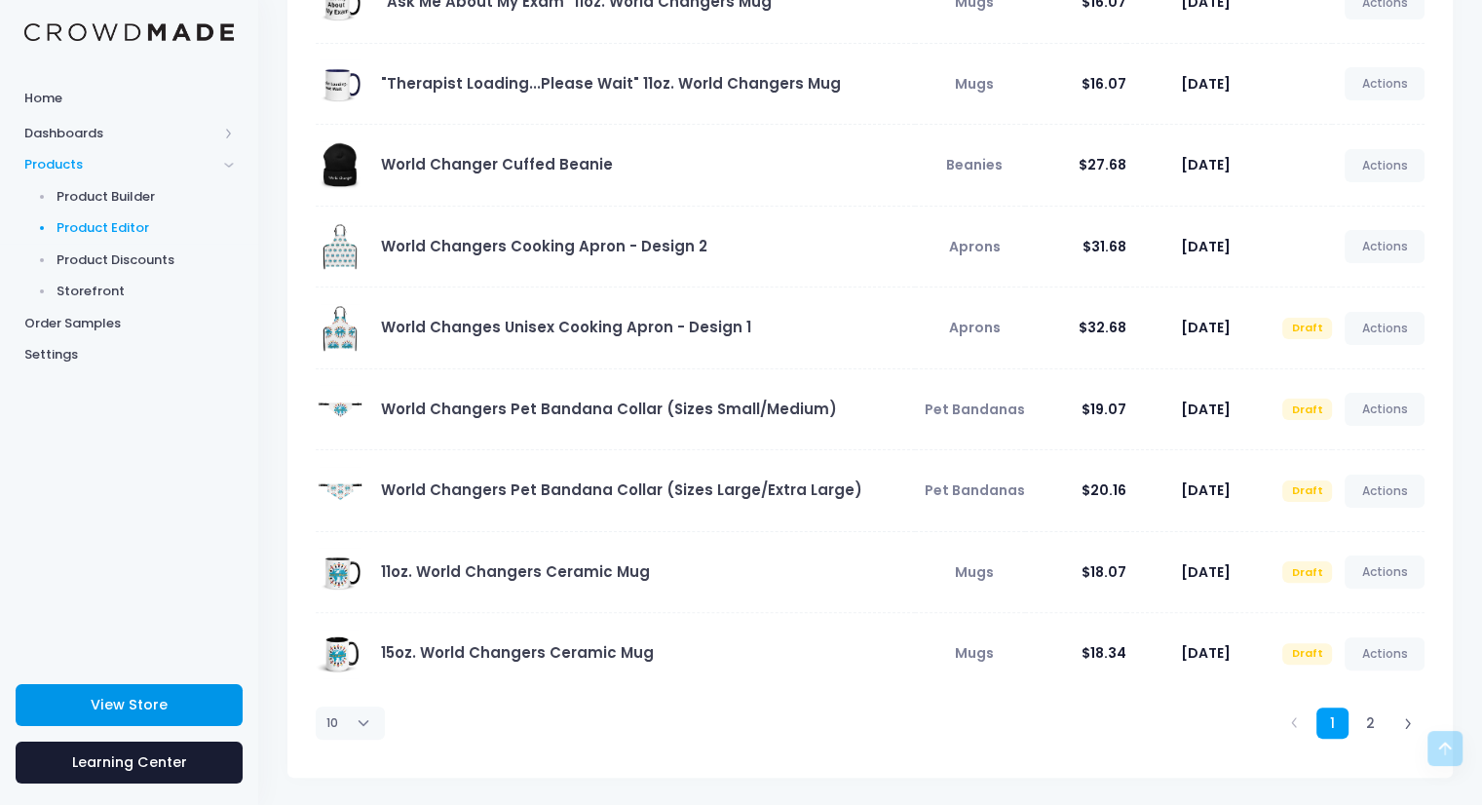
click at [124, 707] on span "View Store" at bounding box center [129, 704] width 77 height 19
